Goal: Transaction & Acquisition: Purchase product/service

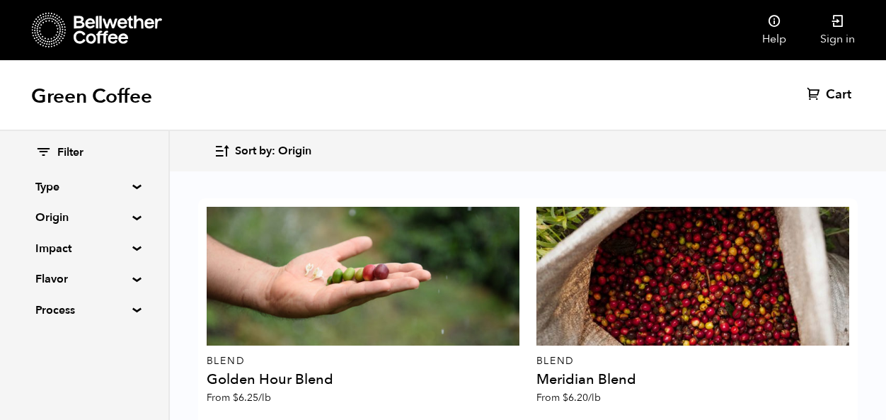
scroll to position [1001, 0]
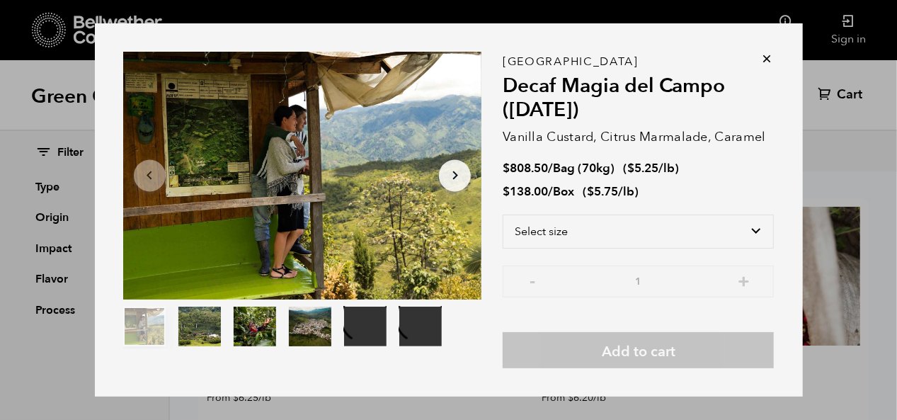
click at [762, 56] on icon at bounding box center [767, 59] width 14 height 14
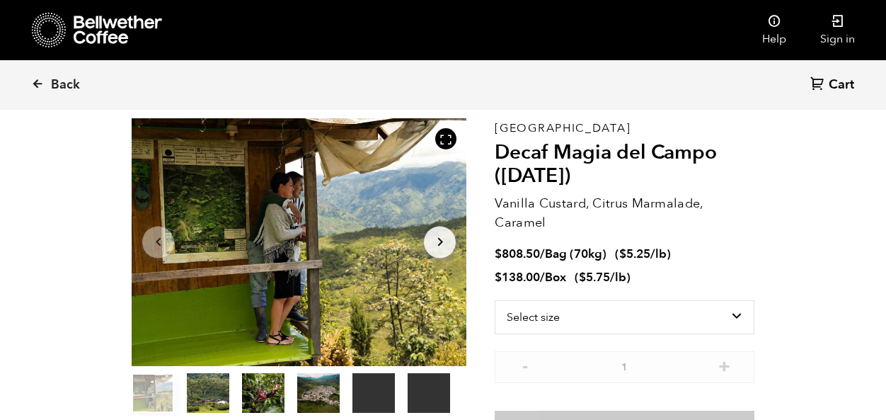
scroll to position [66, 0]
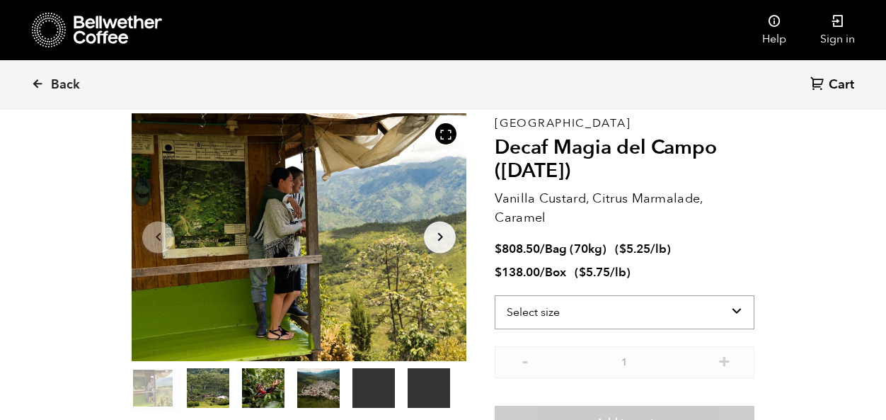
click at [733, 309] on select "Select size Bag (70kg) (154 lbs) Box (24 lbs)" at bounding box center [625, 312] width 260 height 34
select select "bag"
click at [495, 295] on select "Select size Bag (70kg) (154 lbs) Box (24 lbs)" at bounding box center [625, 312] width 260 height 34
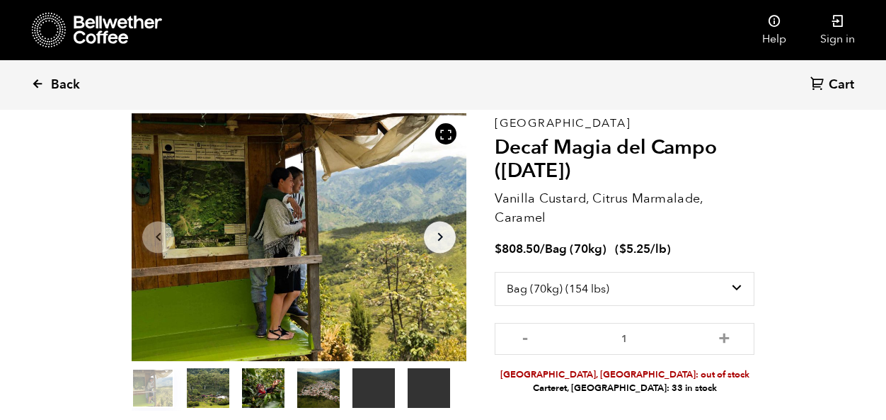
click at [38, 83] on icon at bounding box center [37, 83] width 13 height 13
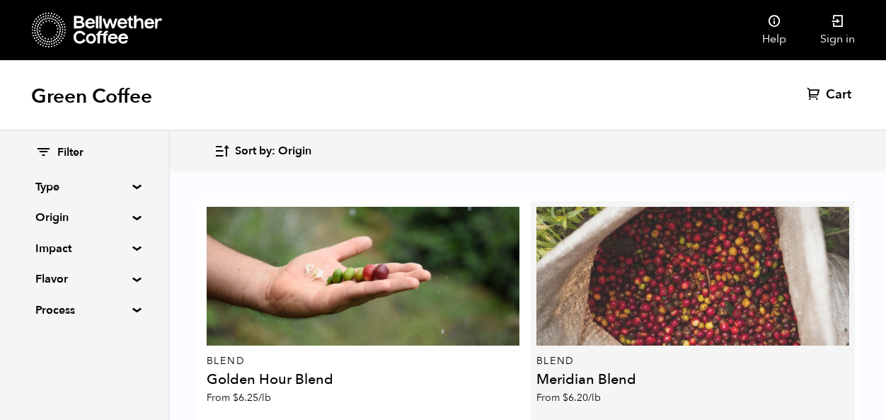
click at [648, 305] on div at bounding box center [694, 276] width 314 height 139
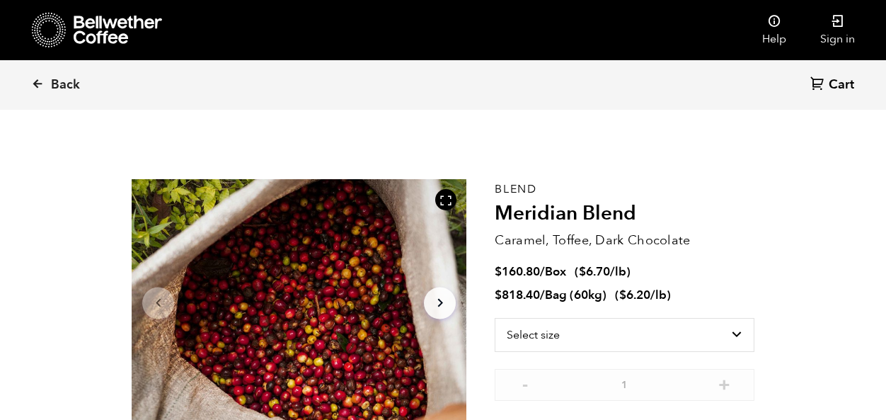
scroll to position [616, 606]
click at [736, 329] on select "Select size Bag (60kg) (132 lbs) Box (24 lbs)" at bounding box center [625, 335] width 260 height 34
select select "bag-3"
click at [495, 318] on select "Select size Bag (60kg) (132 lbs) Box (24 lbs)" at bounding box center [625, 335] width 260 height 34
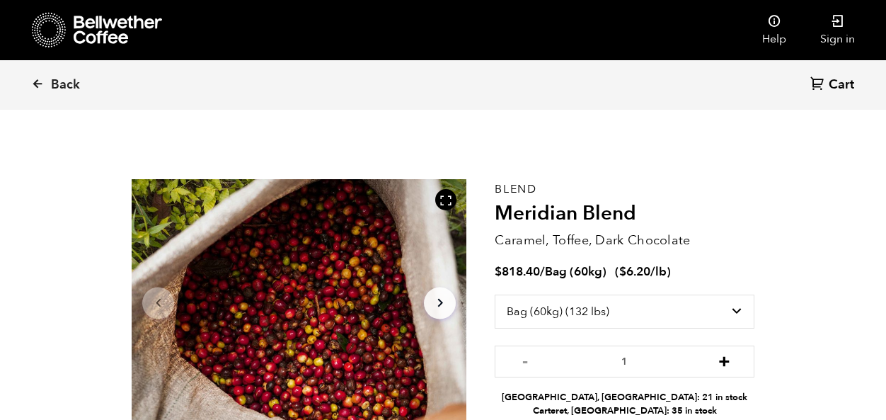
click at [722, 363] on button "+" at bounding box center [725, 359] width 18 height 14
type input "2"
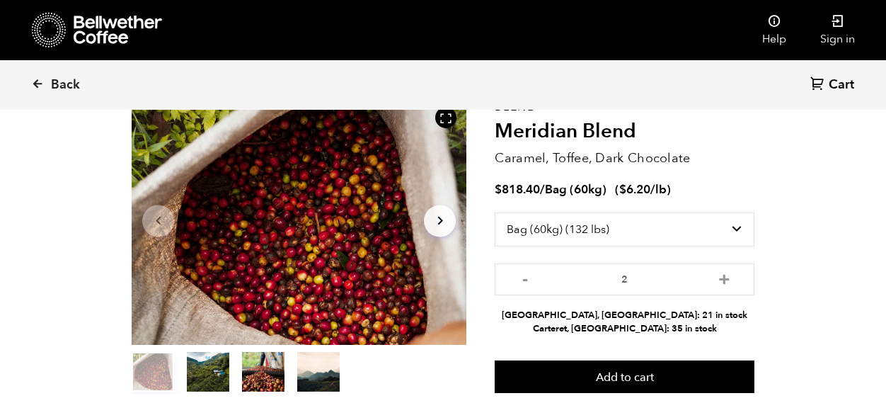
scroll to position [85, 0]
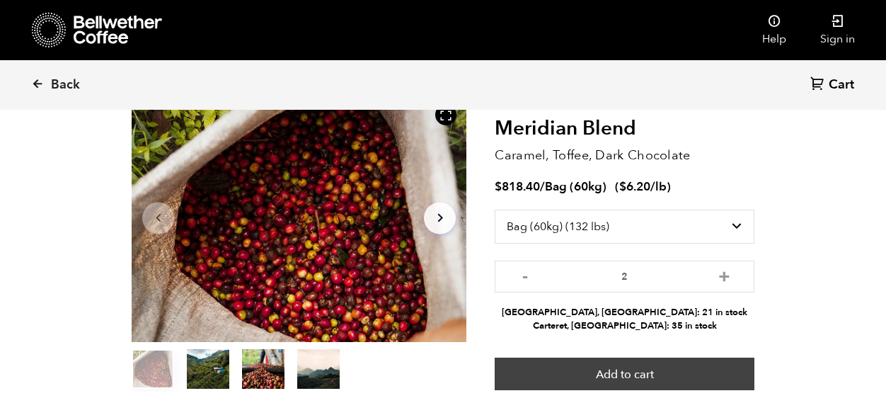
click at [706, 367] on button "Add to cart" at bounding box center [625, 373] width 260 height 33
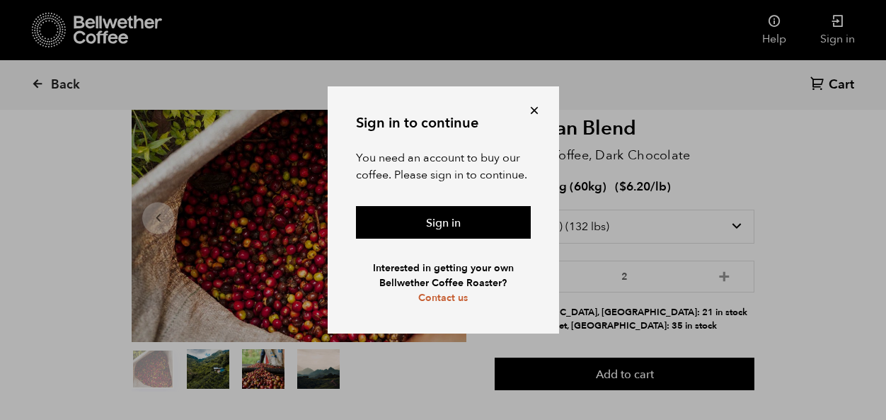
click at [532, 113] on button at bounding box center [534, 110] width 14 height 14
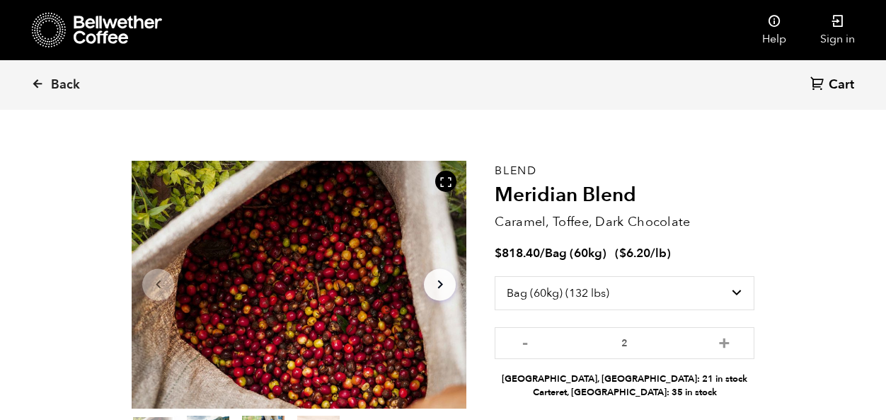
scroll to position [0, 0]
